Goal: Information Seeking & Learning: Check status

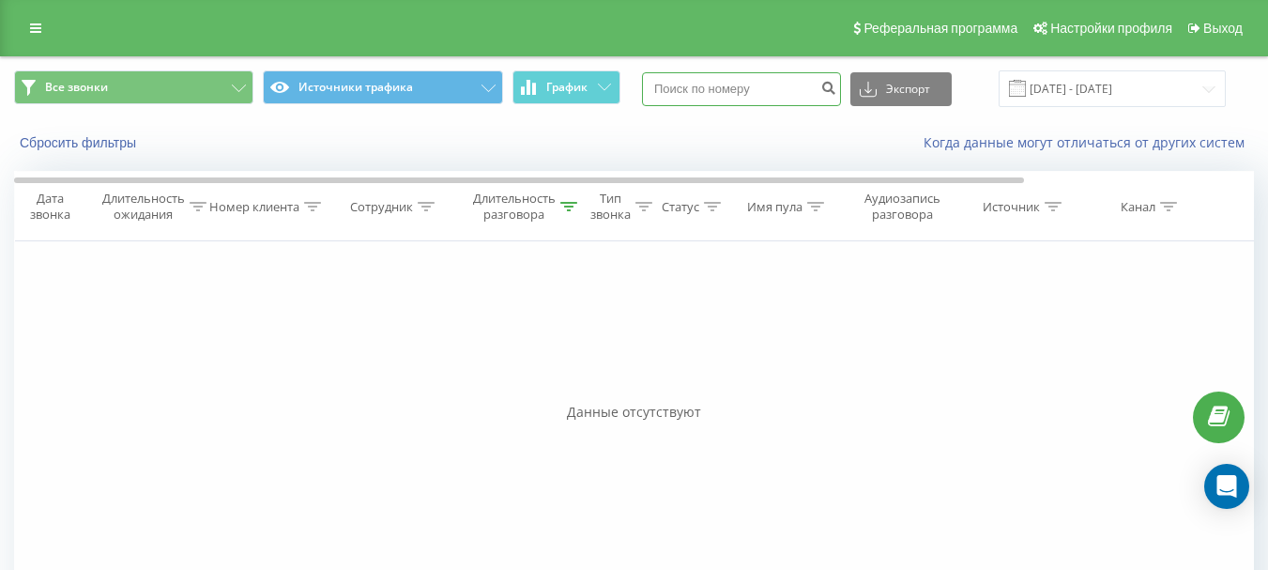
paste input "380977994661"
type input "380977994661"
click at [836, 87] on icon "submit" at bounding box center [828, 85] width 16 height 11
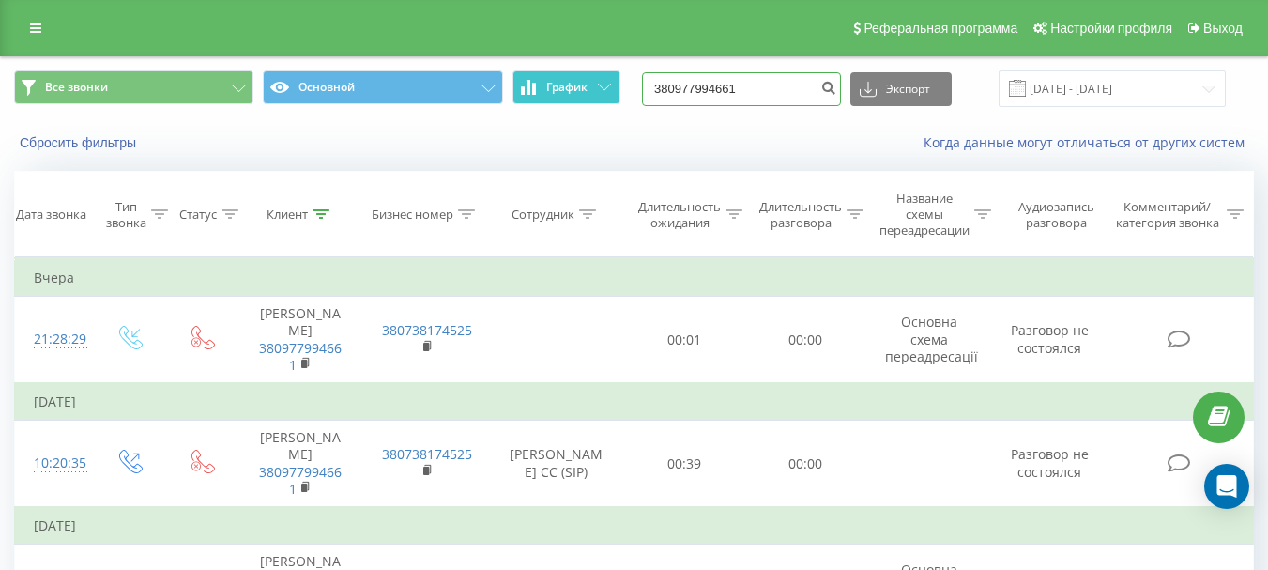
drag, startPoint x: 766, startPoint y: 83, endPoint x: 600, endPoint y: 75, distance: 166.3
click at [600, 75] on div "Все звонки Основной График 380977994661 Экспорт .csv .xls .xlsx 20.05.2025 - 20…" at bounding box center [634, 88] width 1240 height 37
paste input "631642078"
type input "380631642078"
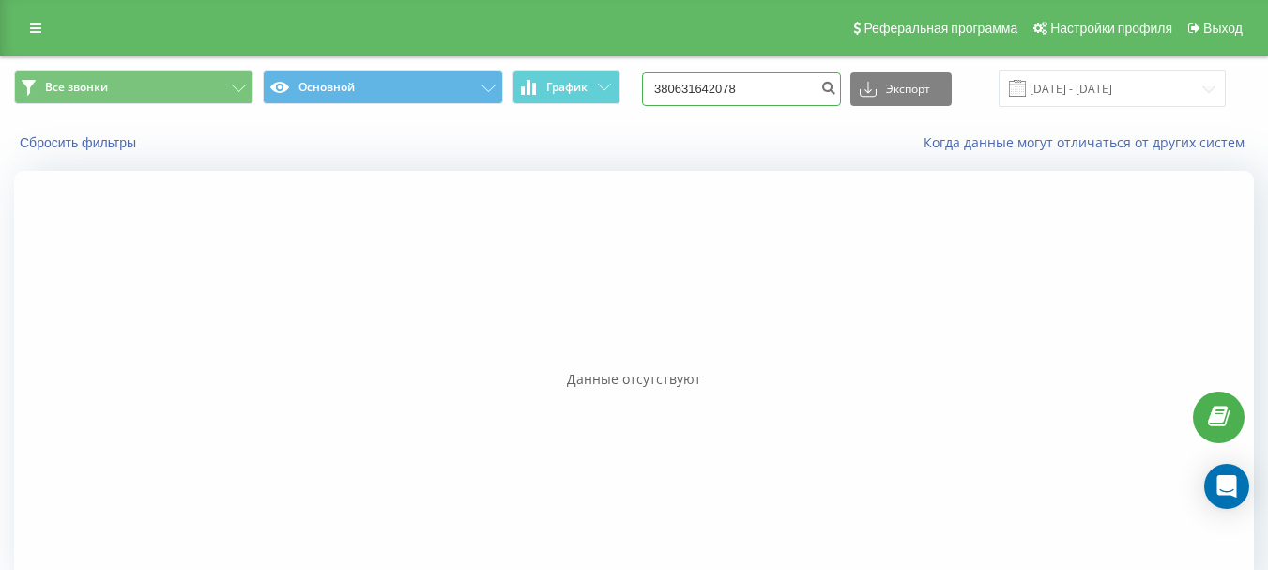
click at [773, 93] on input "380631642078" at bounding box center [741, 89] width 199 height 34
drag, startPoint x: 781, startPoint y: 82, endPoint x: 598, endPoint y: 77, distance: 183.1
click at [598, 77] on div "Все звонки Основной График 380631642078 Экспорт .csv .xls .xlsx 20.05.2025 - 20…" at bounding box center [634, 88] width 1240 height 37
